Goal: Book appointment/travel/reservation

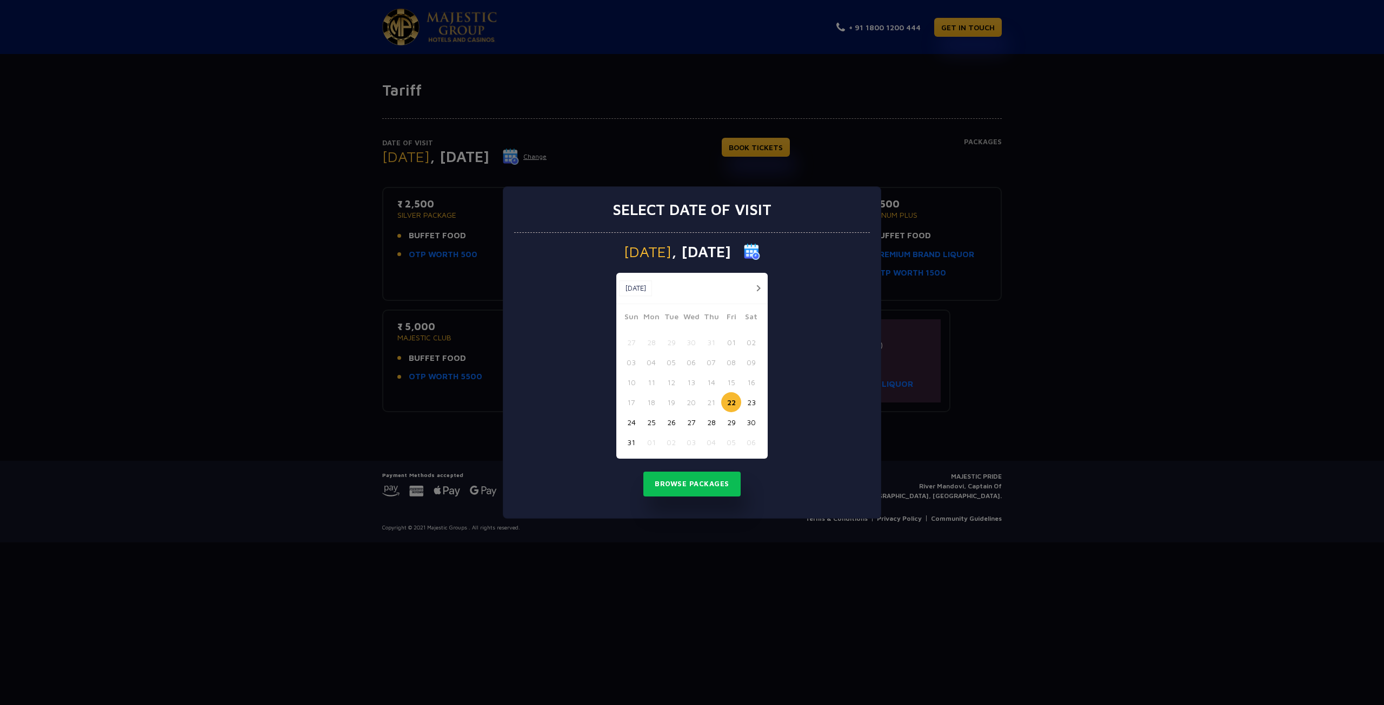
click at [756, 290] on button "button" at bounding box center [758, 289] width 14 height 14
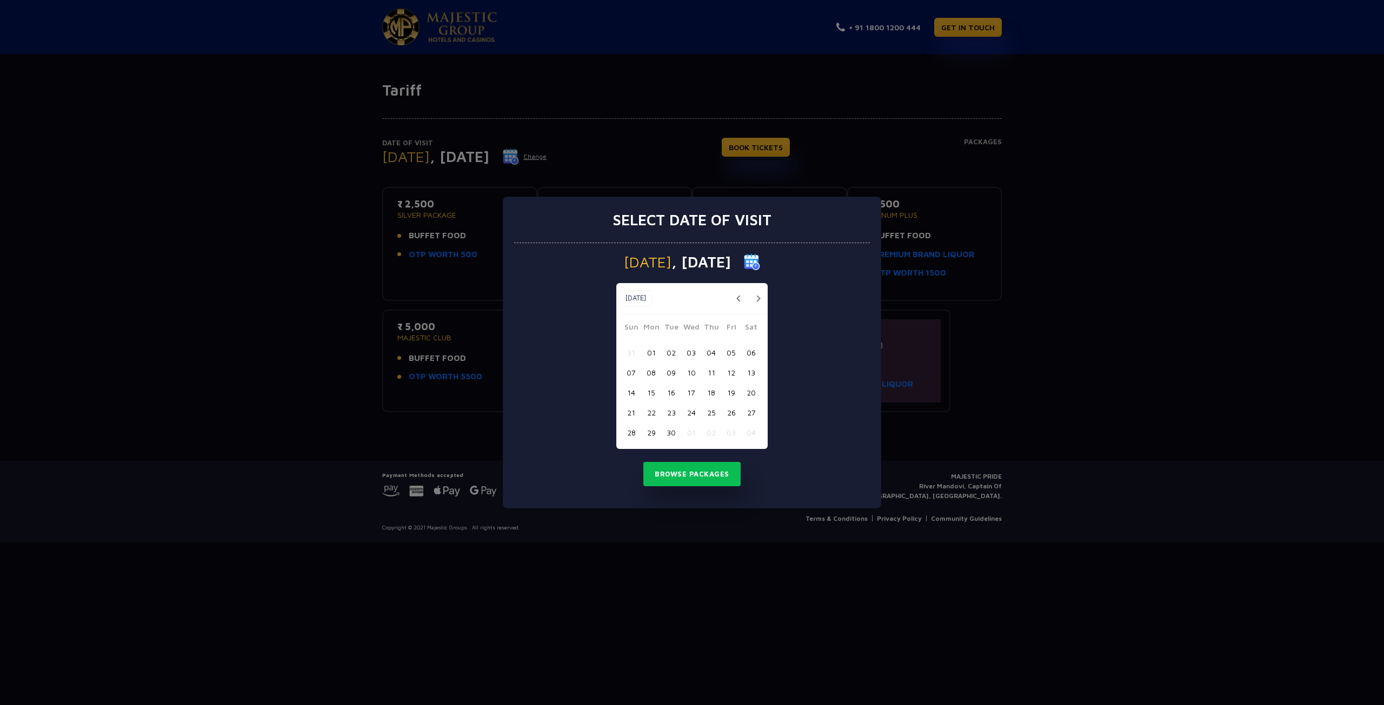
click at [756, 290] on div "Sep, 2025 Sep, 2025" at bounding box center [691, 298] width 151 height 31
click at [756, 298] on button "button" at bounding box center [758, 299] width 14 height 14
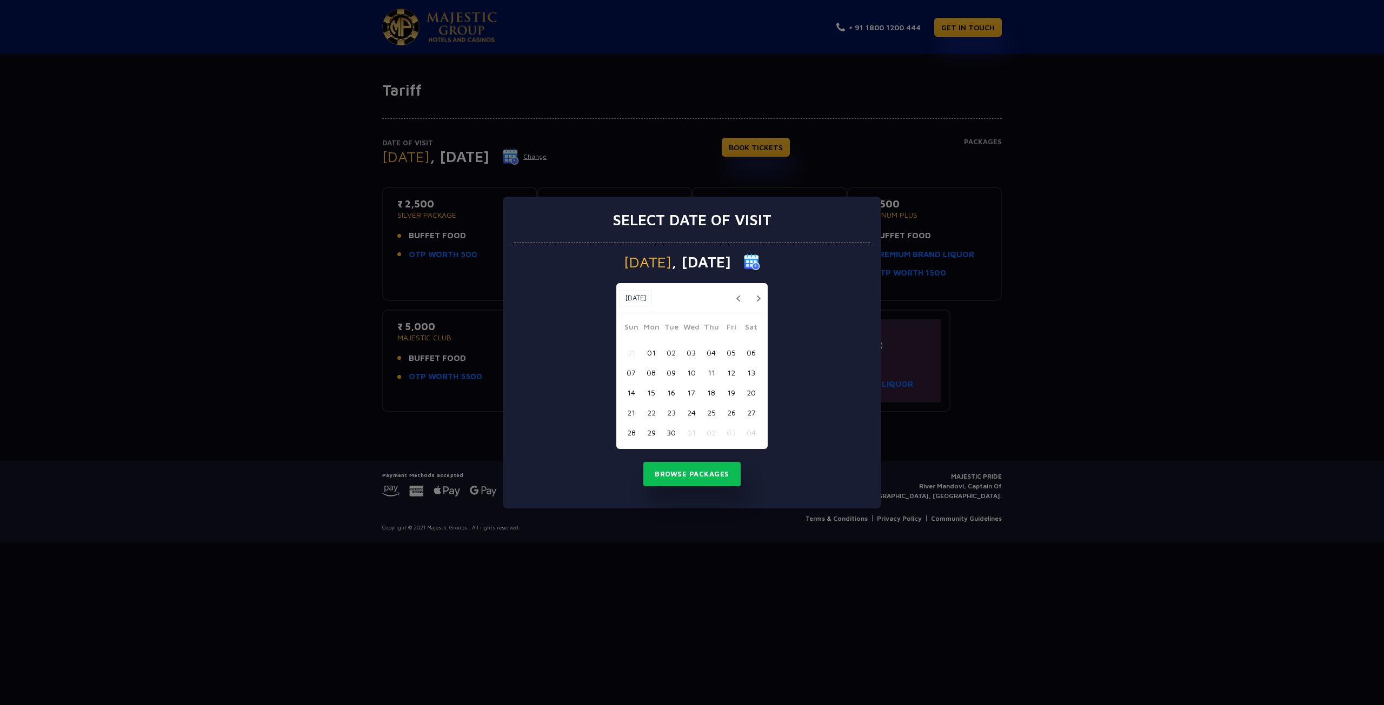
click at [756, 298] on button "button" at bounding box center [758, 299] width 14 height 14
click at [631, 391] on button "12" at bounding box center [631, 393] width 20 height 20
click at [674, 480] on button "Browse Packages" at bounding box center [691, 474] width 97 height 25
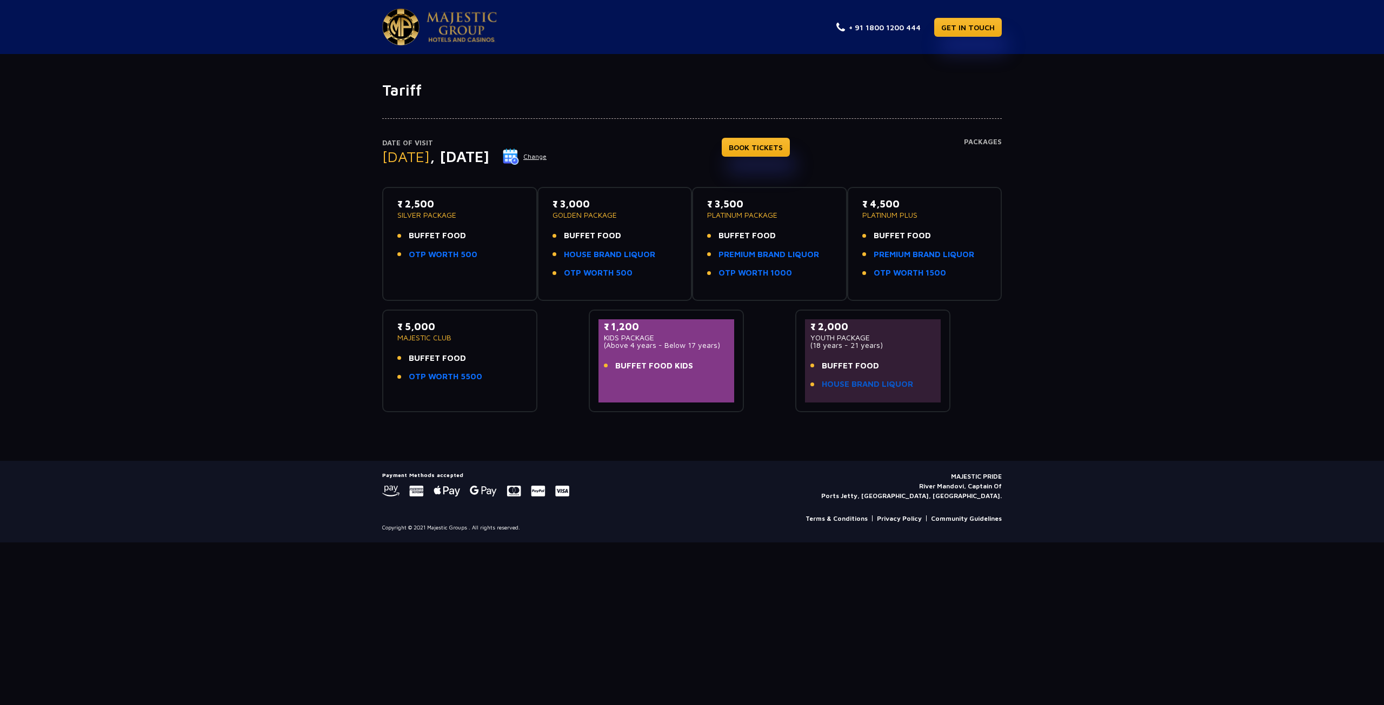
click at [872, 384] on link "HOUSE BRAND LIQUOR" at bounding box center [866, 384] width 91 height 12
click at [449, 252] on link "OTP WORTH 500" at bounding box center [443, 255] width 69 height 12
click at [597, 236] on span "BUFFET FOOD" at bounding box center [592, 236] width 57 height 12
